Goal: Transaction & Acquisition: Purchase product/service

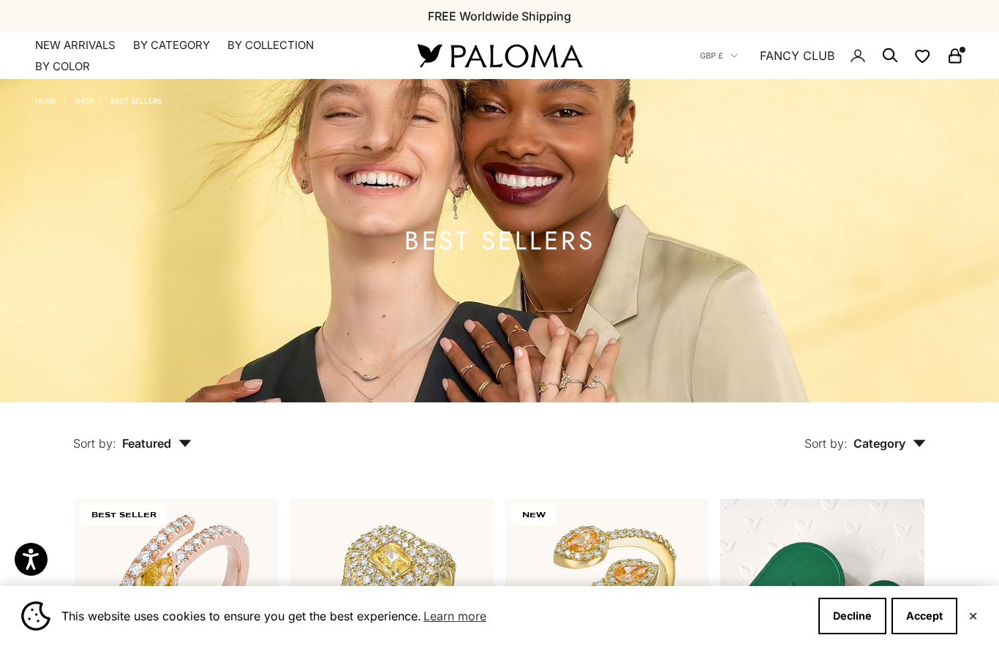
click at [909, 616] on button "Accept" at bounding box center [924, 615] width 66 height 37
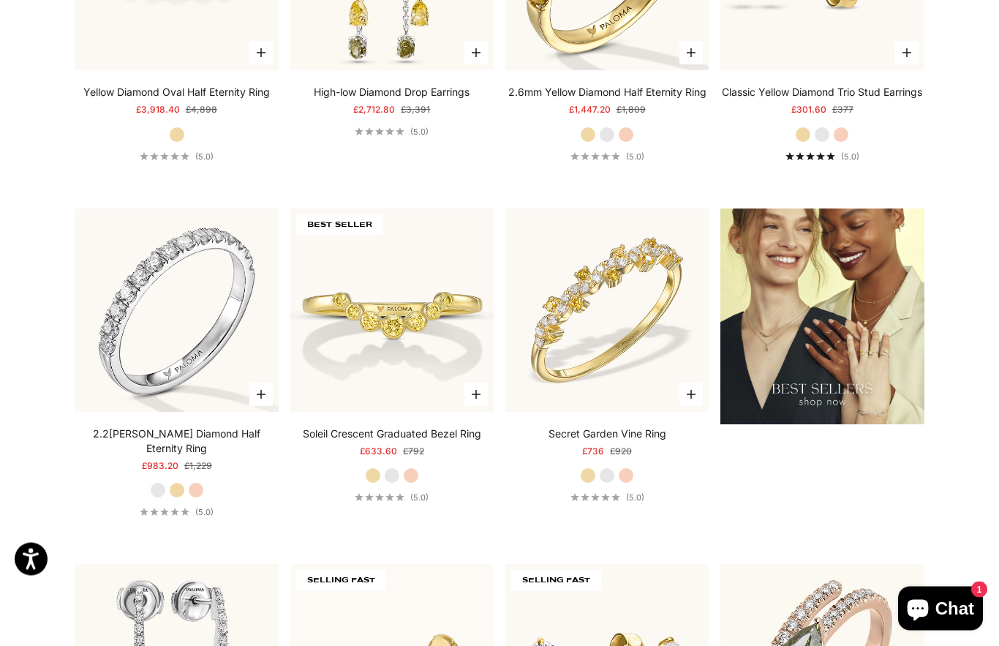
scroll to position [1670, 0]
click at [205, 382] on img at bounding box center [177, 310] width 224 height 224
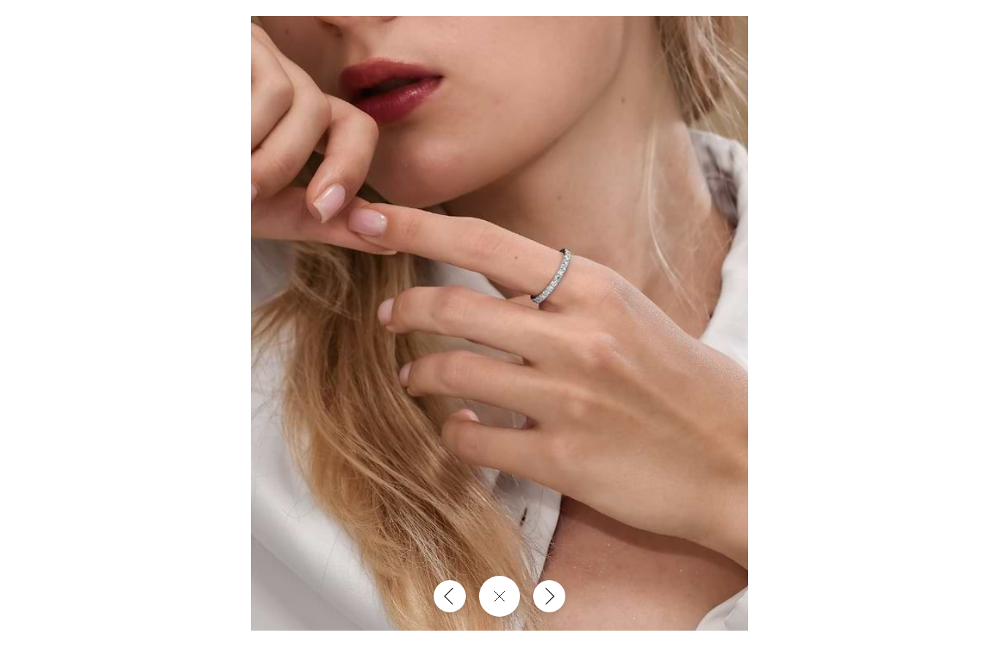
click at [701, 462] on div at bounding box center [499, 323] width 999 height 646
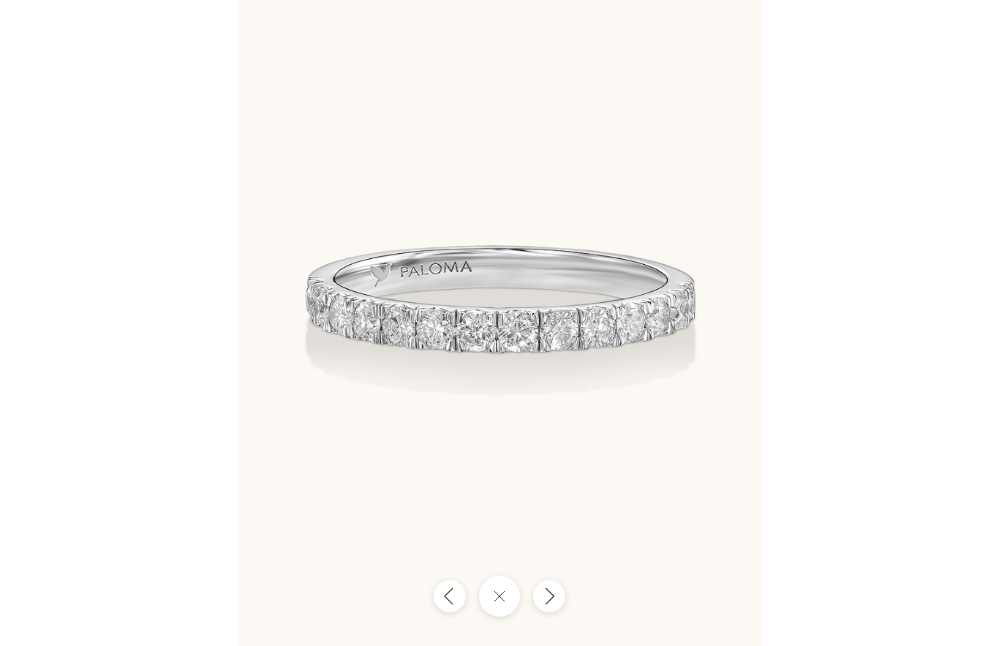
click at [729, 452] on img at bounding box center [499, 323] width 523 height 646
click at [710, 454] on div at bounding box center [499, 323] width 999 height 646
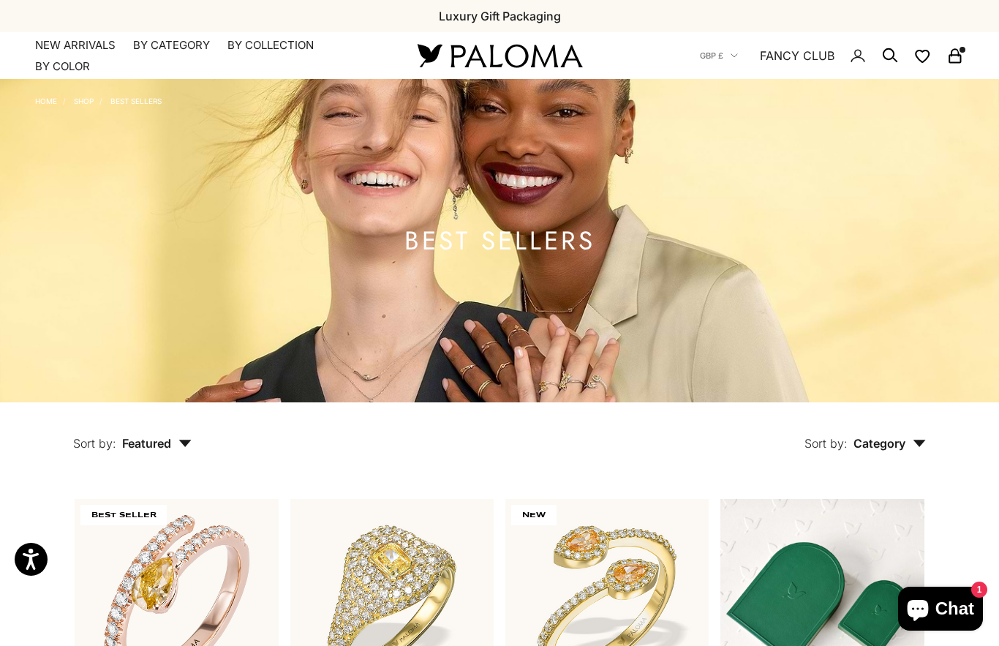
click at [0, 0] on link "Account" at bounding box center [0, 0] width 0 height 0
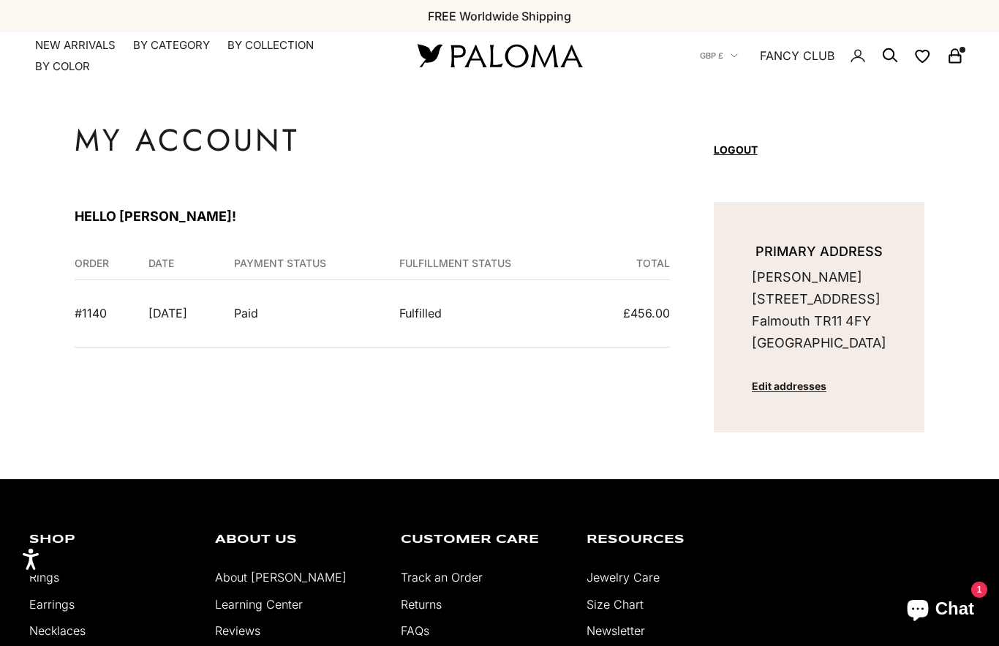
click at [211, 312] on td "July 24, 2025" at bounding box center [182, 313] width 85 height 67
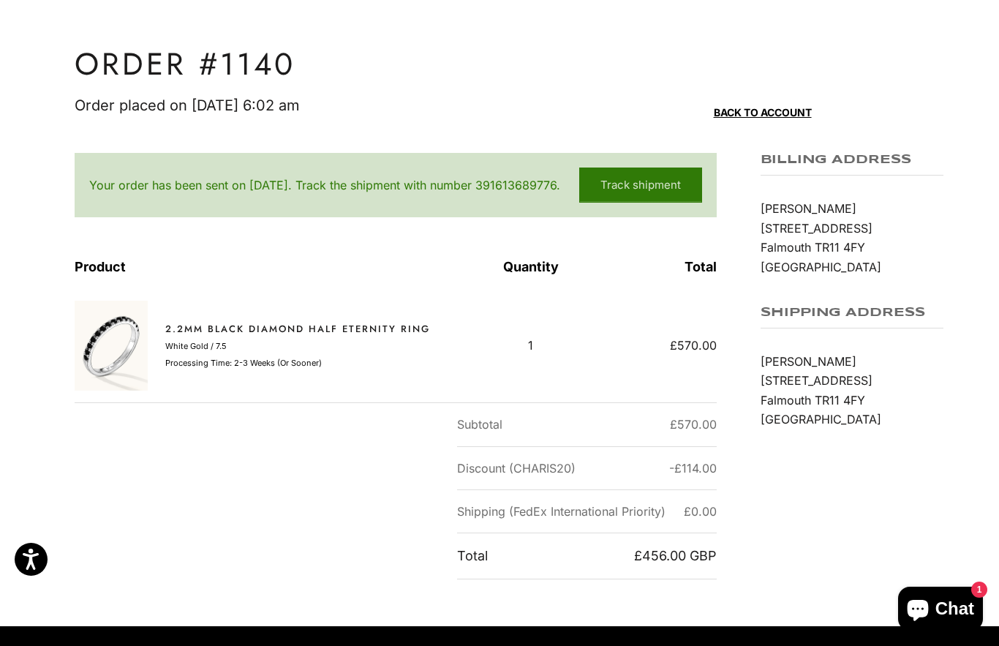
scroll to position [110, 0]
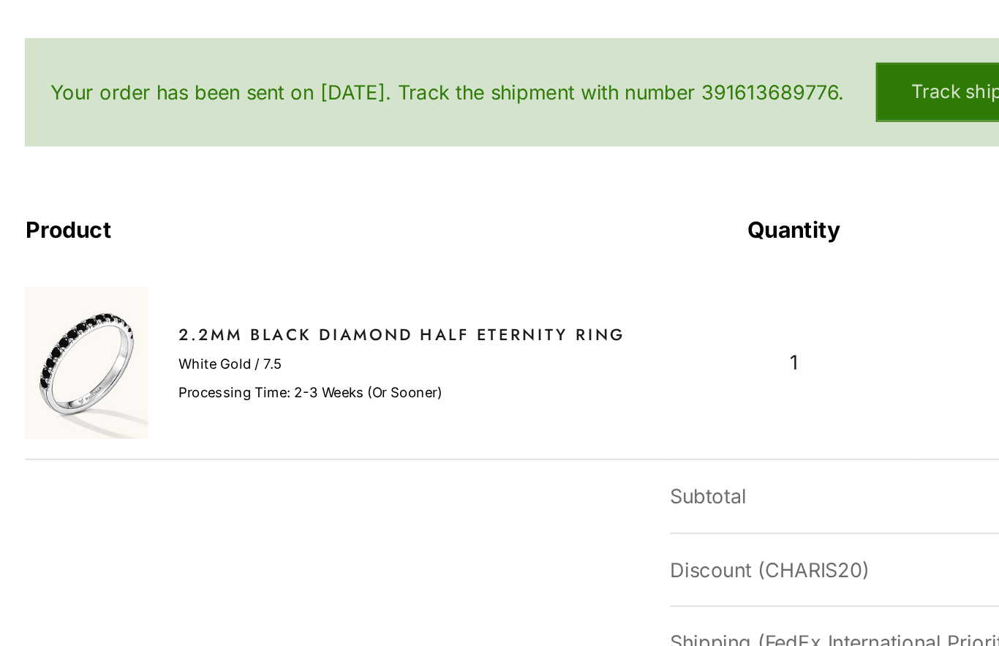
click at [227, 288] on link "2.2mm Black Diamond Half Eternity Ring" at bounding box center [297, 295] width 265 height 15
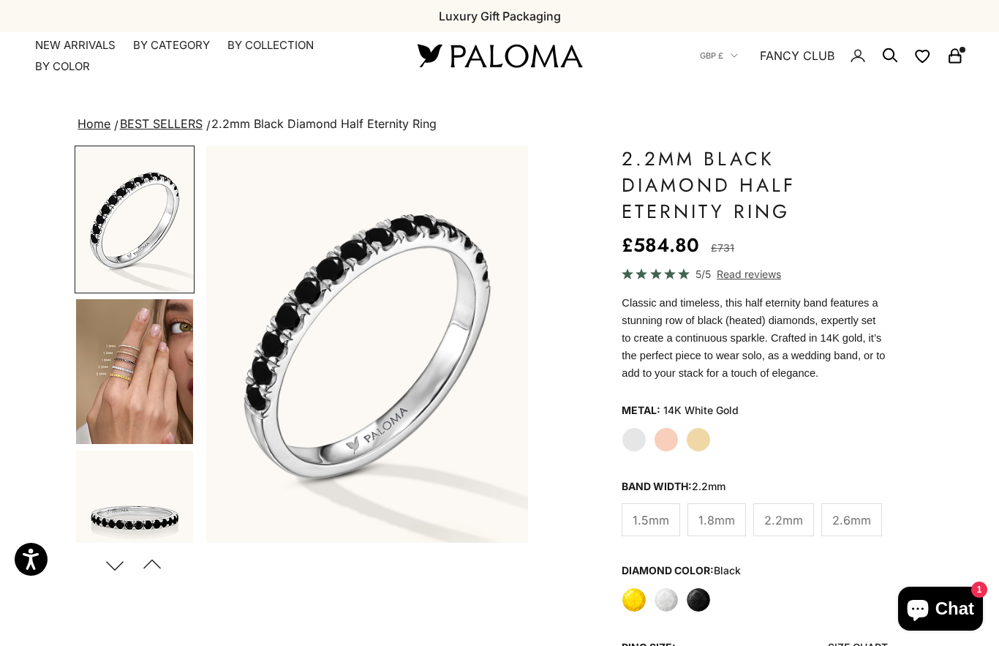
click at [671, 603] on label "White" at bounding box center [666, 599] width 25 height 25
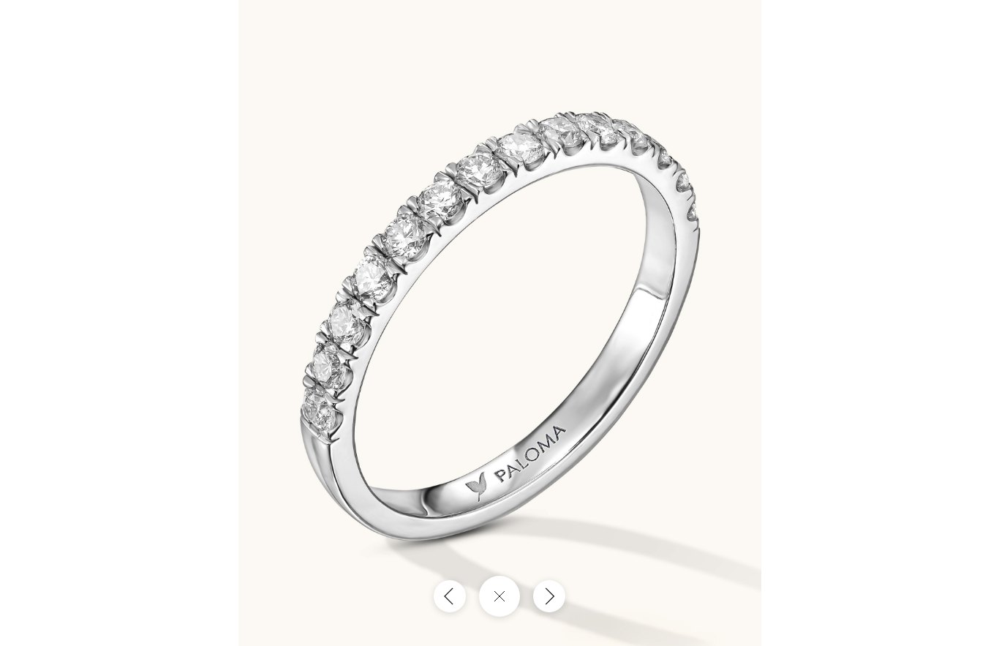
click at [855, 447] on div at bounding box center [499, 323] width 999 height 646
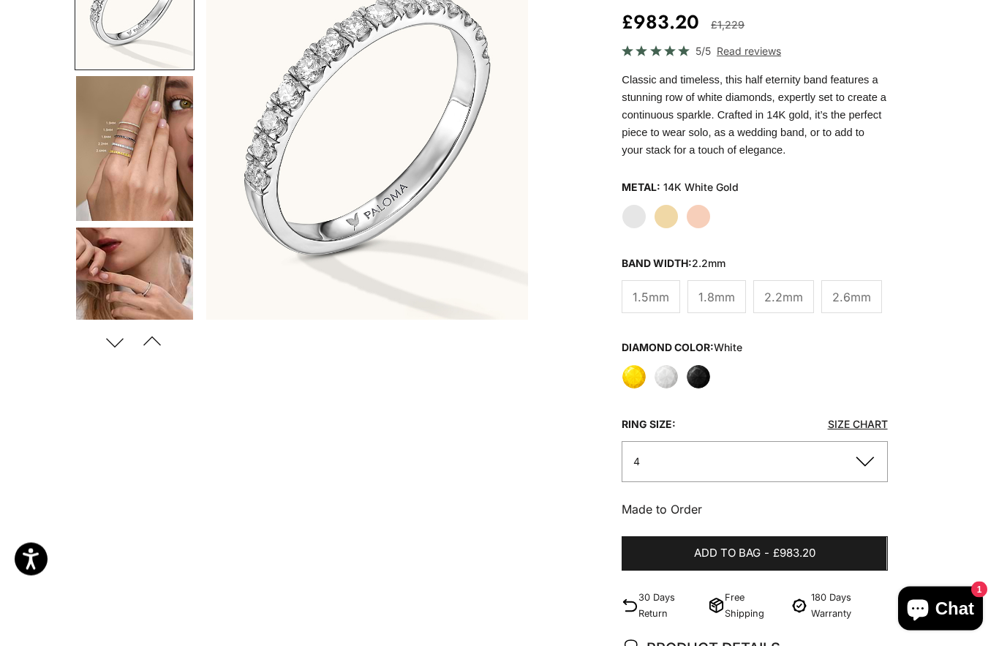
scroll to position [223, 0]
click at [873, 464] on button "4" at bounding box center [754, 461] width 265 height 40
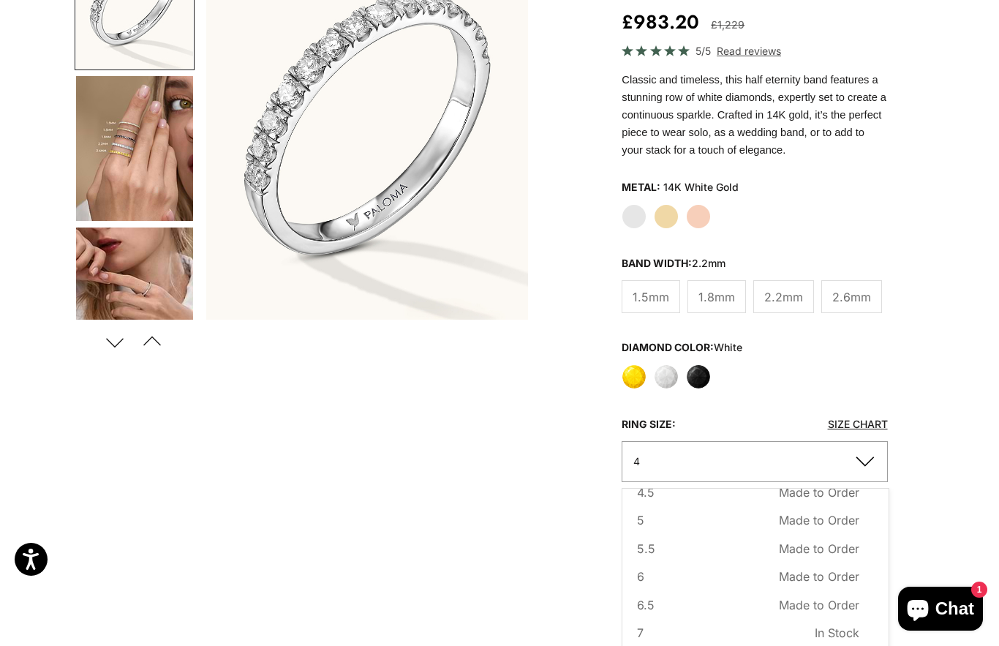
scroll to position [45, 0]
click at [826, 633] on span "In Stock" at bounding box center [837, 635] width 45 height 19
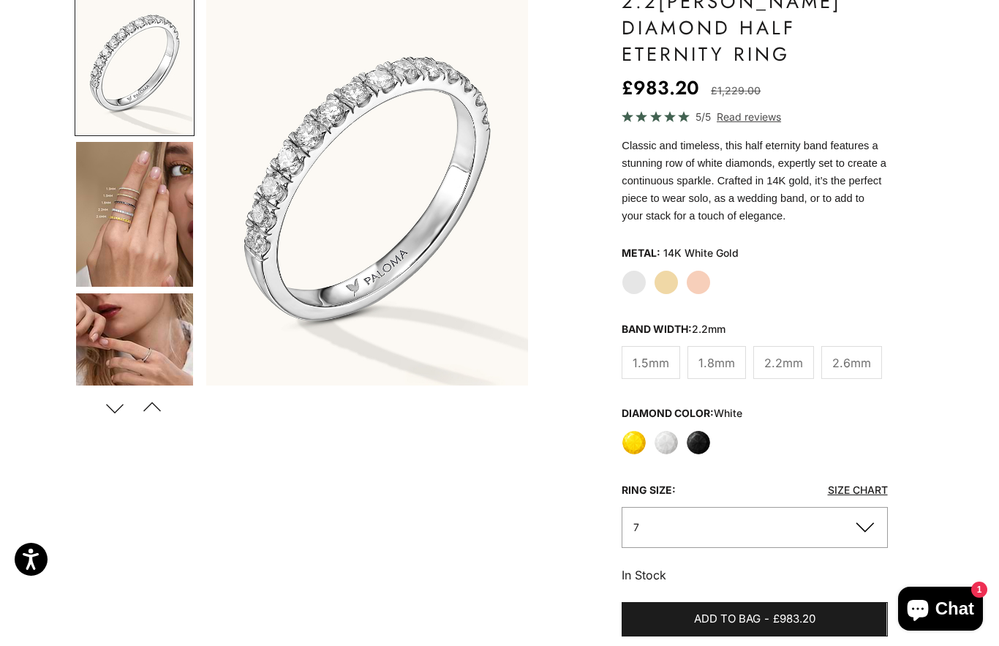
scroll to position [130, 0]
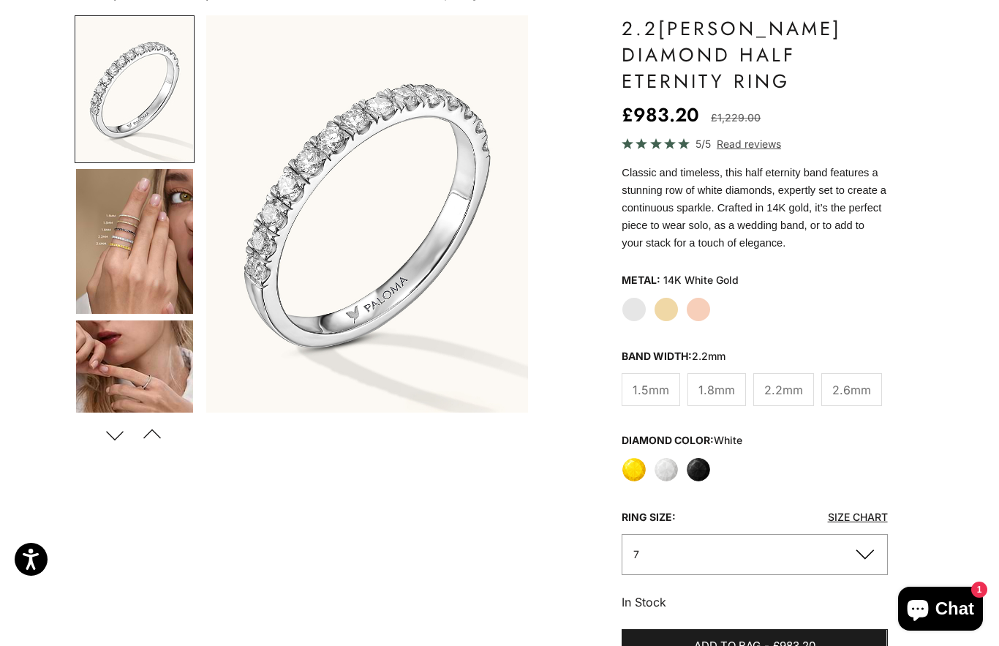
click at [137, 237] on img "Go to item 4" at bounding box center [134, 241] width 117 height 145
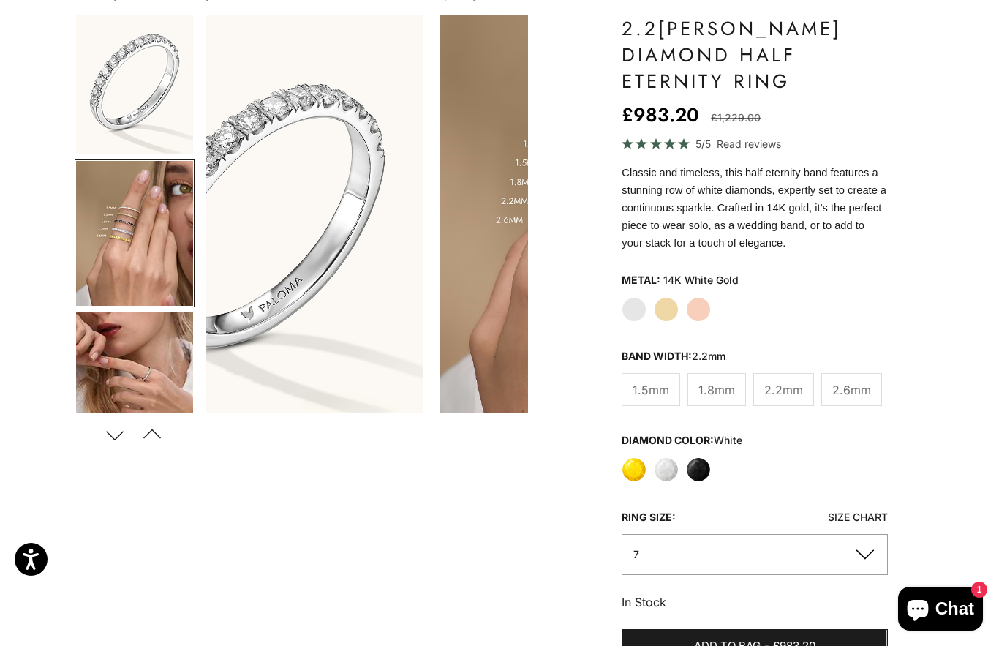
scroll to position [26, 0]
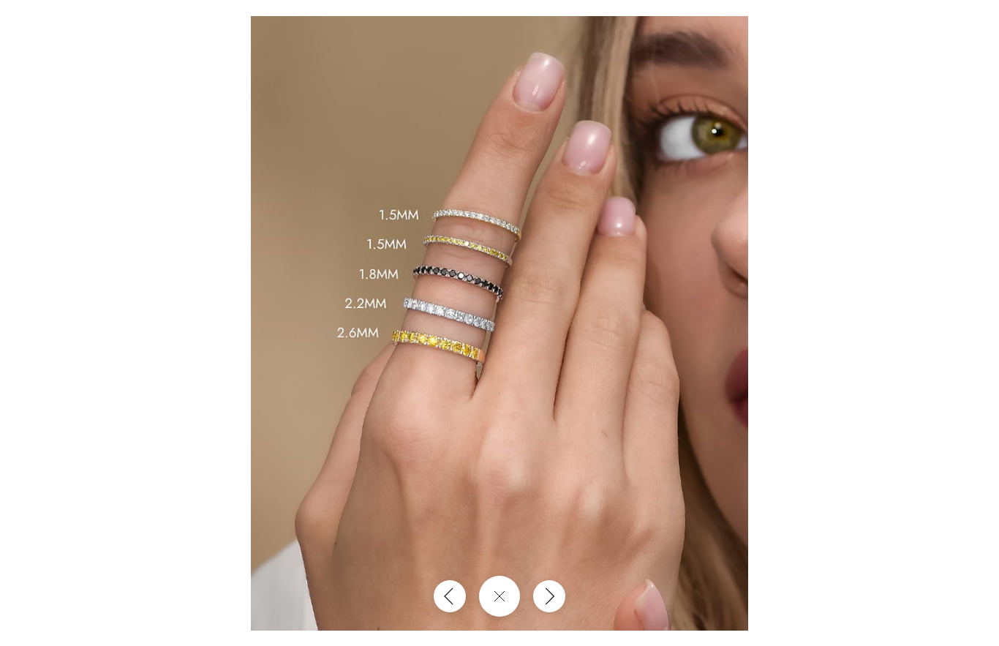
click at [507, 599] on button "Close gallery" at bounding box center [499, 595] width 41 height 41
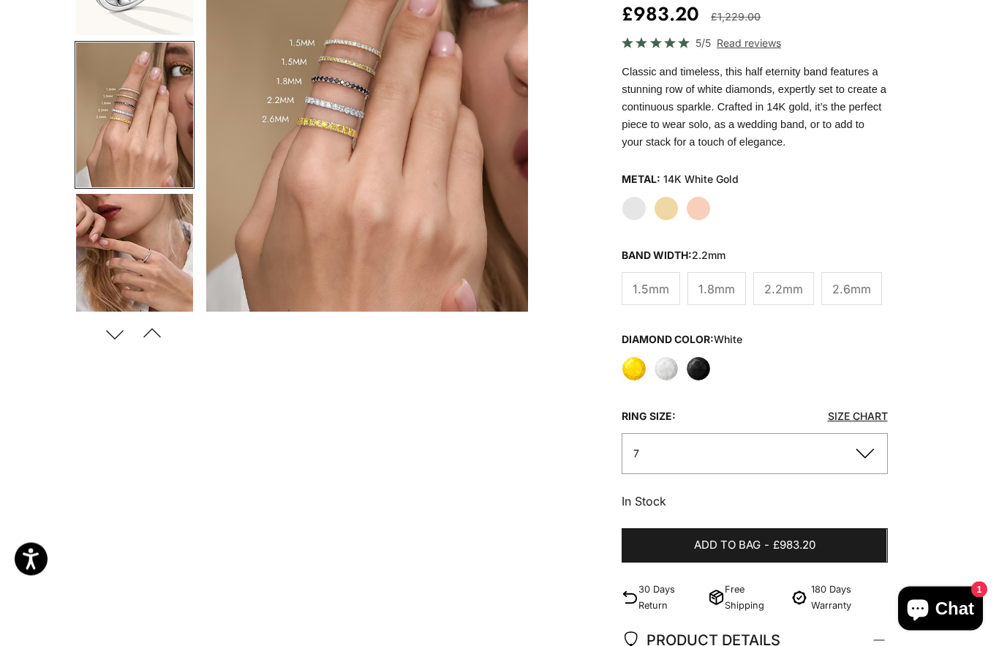
scroll to position [258, 0]
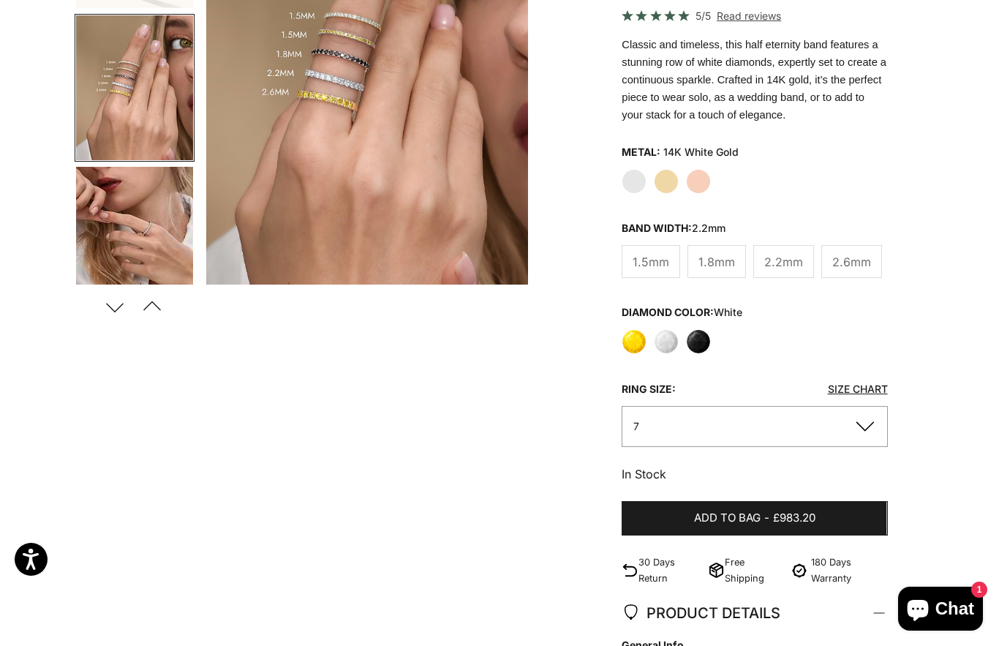
click at [867, 428] on button "7" at bounding box center [754, 426] width 265 height 40
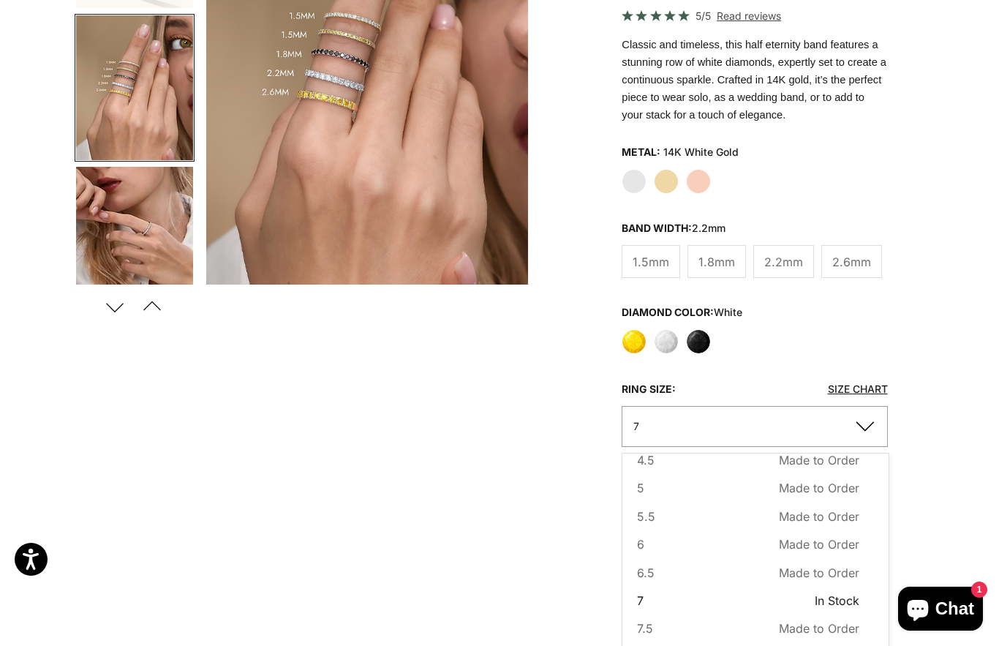
click at [834, 624] on span "Made to Order" at bounding box center [819, 628] width 80 height 19
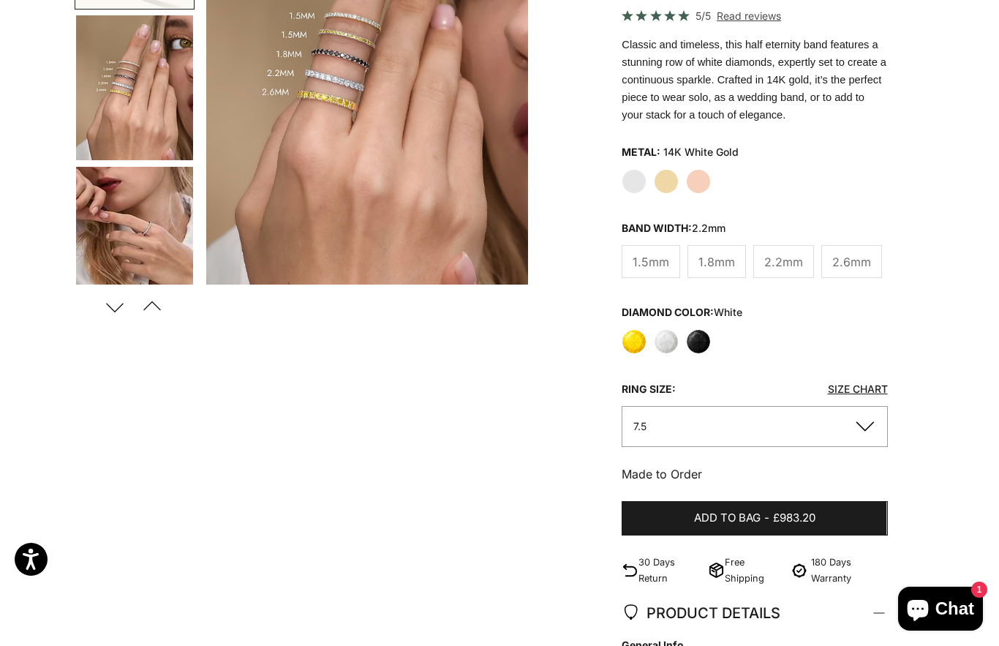
click at [872, 421] on button "7.5" at bounding box center [754, 426] width 265 height 40
click at [870, 422] on button "7.5" at bounding box center [754, 426] width 265 height 40
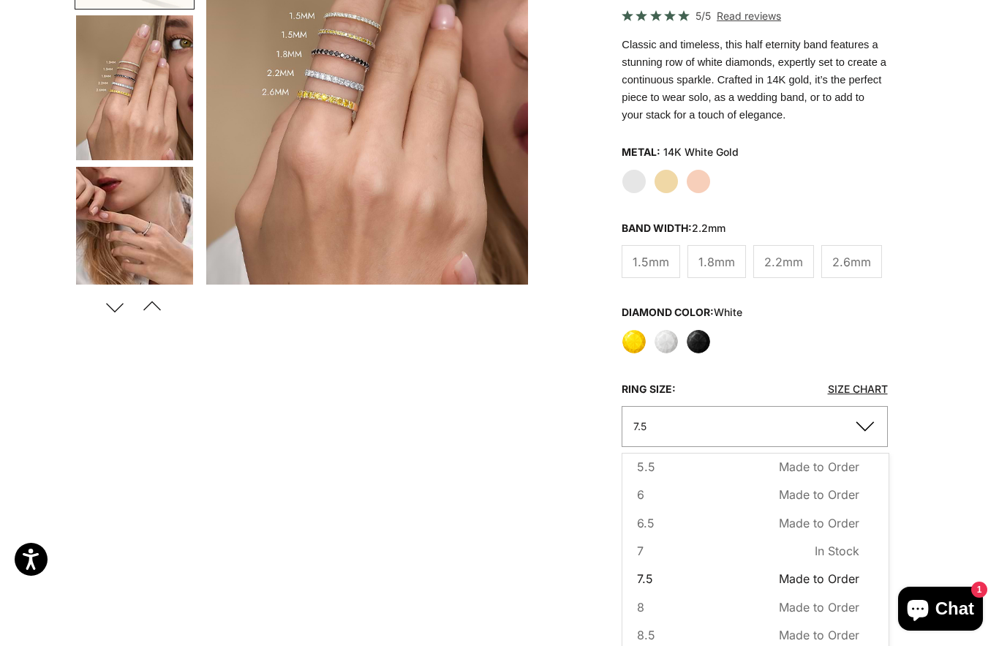
scroll to position [87, 0]
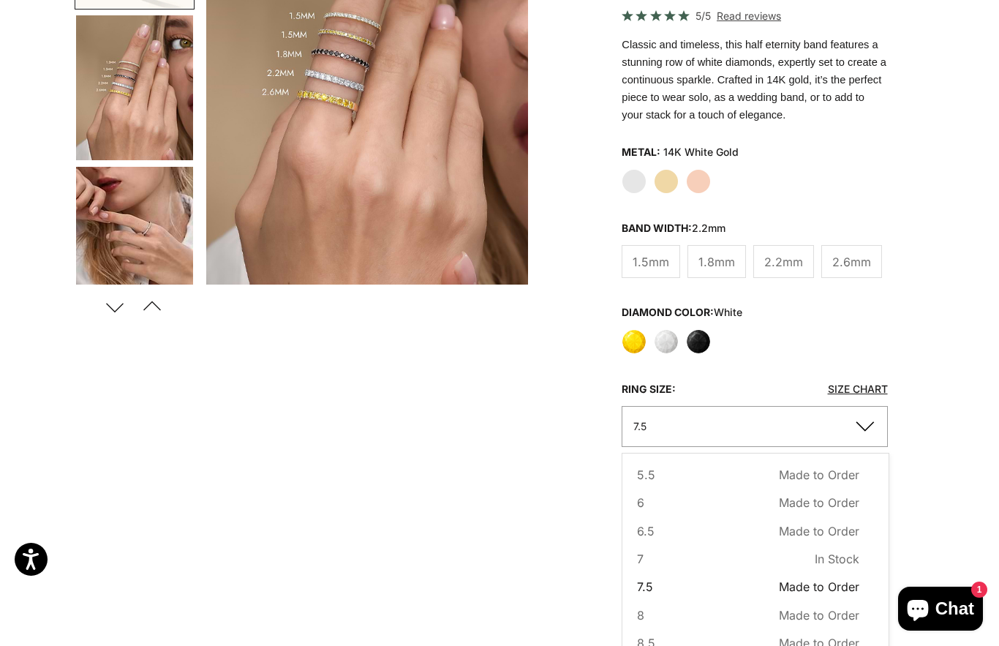
click at [853, 556] on span "In Stock" at bounding box center [837, 558] width 45 height 19
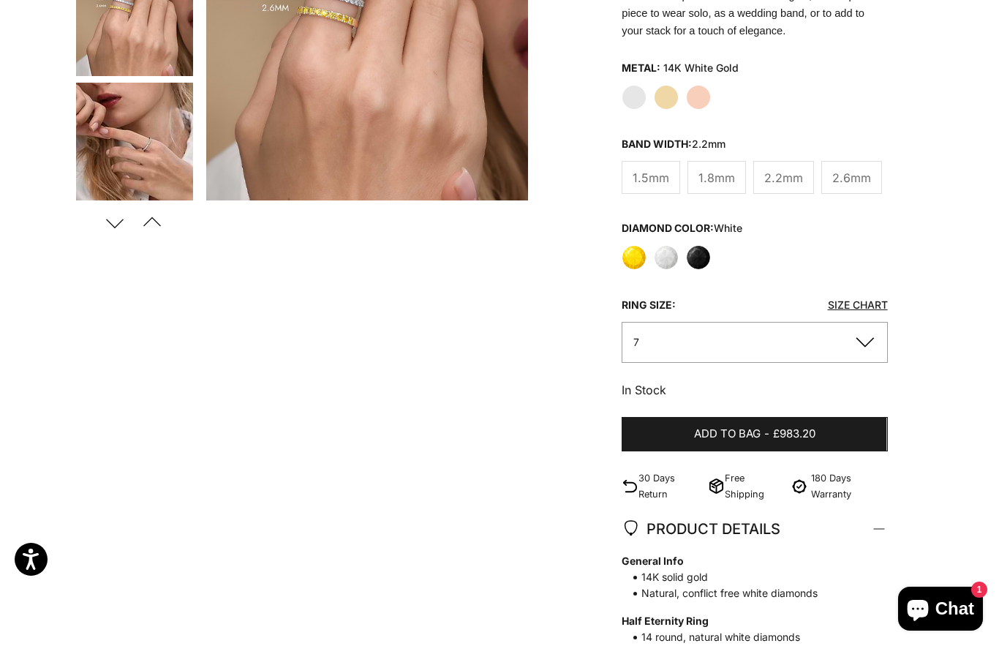
scroll to position [344, 0]
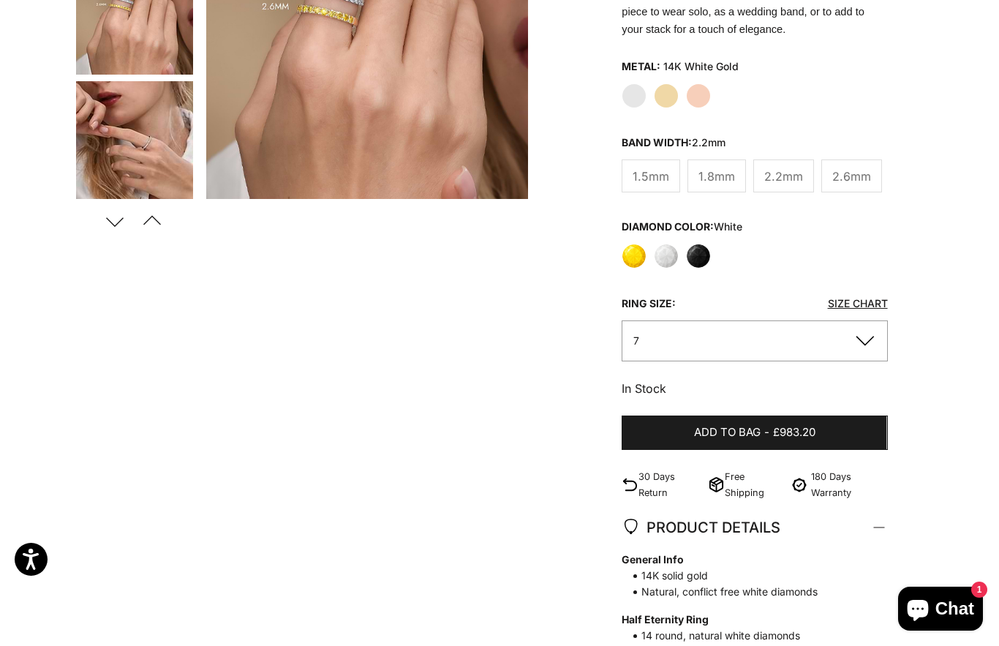
click at [787, 428] on span "£983.20" at bounding box center [794, 432] width 42 height 18
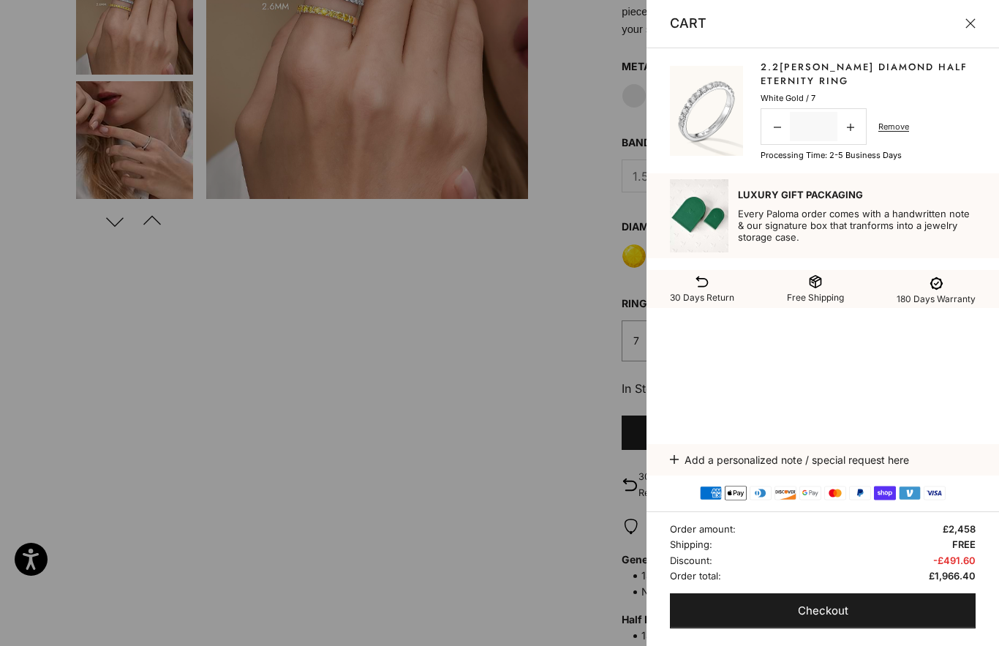
click at [771, 122] on link "Decrease quantity" at bounding box center [777, 127] width 26 height 30
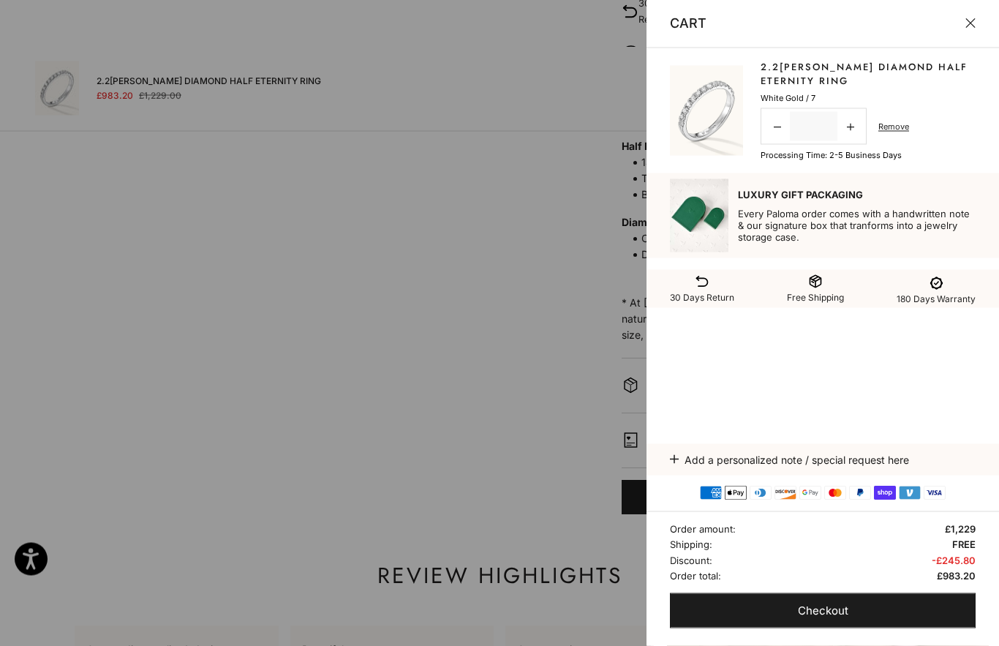
scroll to position [817, 0]
click at [830, 620] on span "Checkout" at bounding box center [823, 611] width 50 height 18
